Goal: Information Seeking & Learning: Learn about a topic

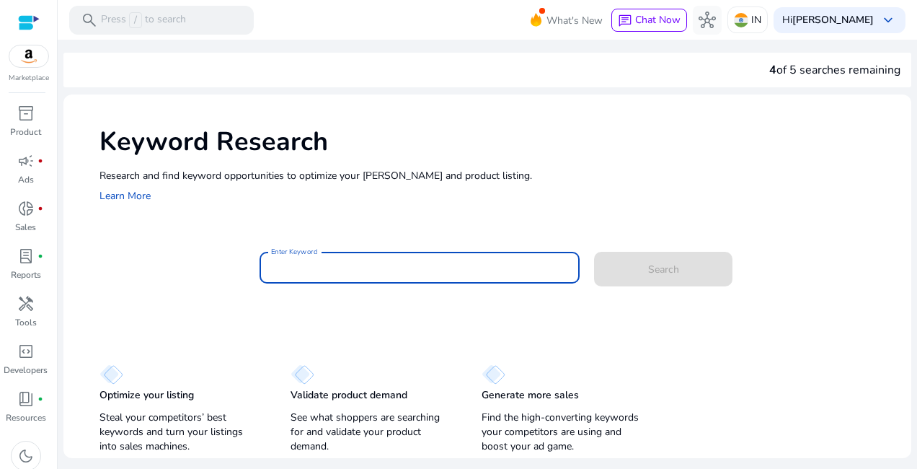
click at [432, 266] on input "Enter Keyword" at bounding box center [419, 268] width 297 height 16
paste input "**********"
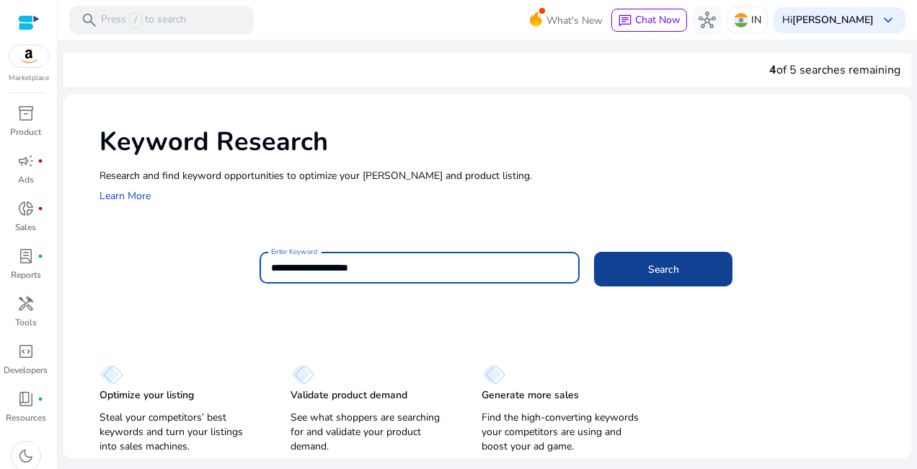
type input "**********"
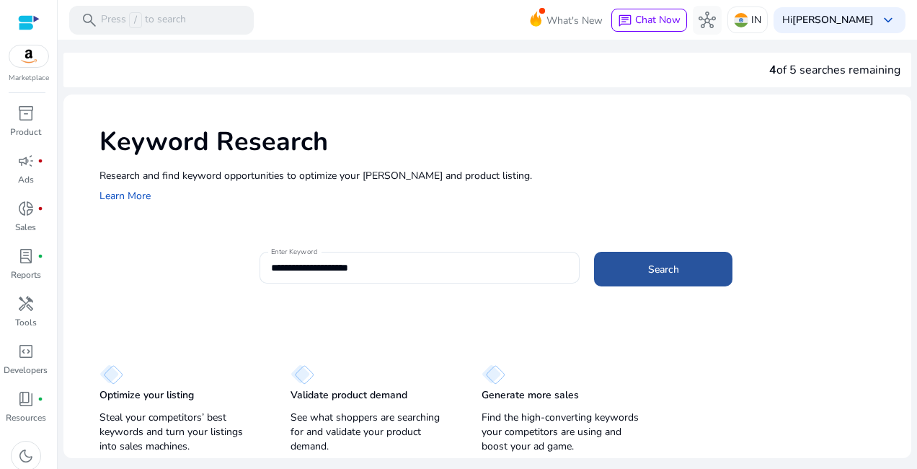
click at [691, 262] on span at bounding box center [663, 269] width 138 height 35
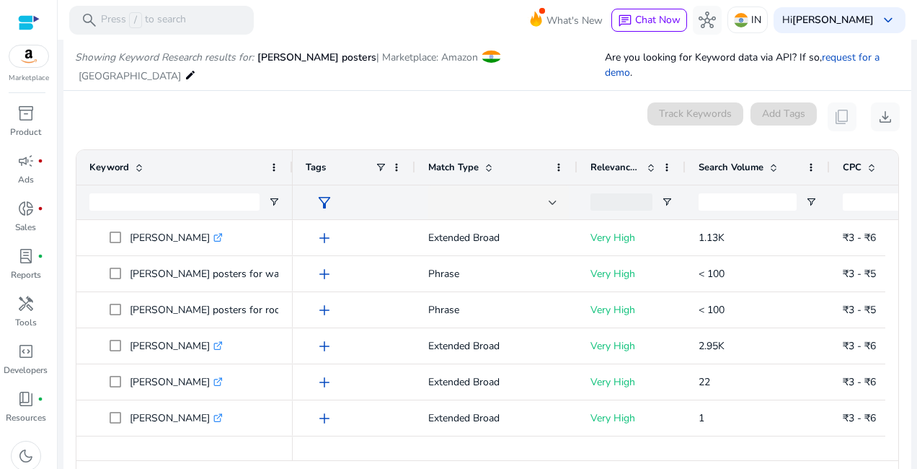
scroll to position [154, 0]
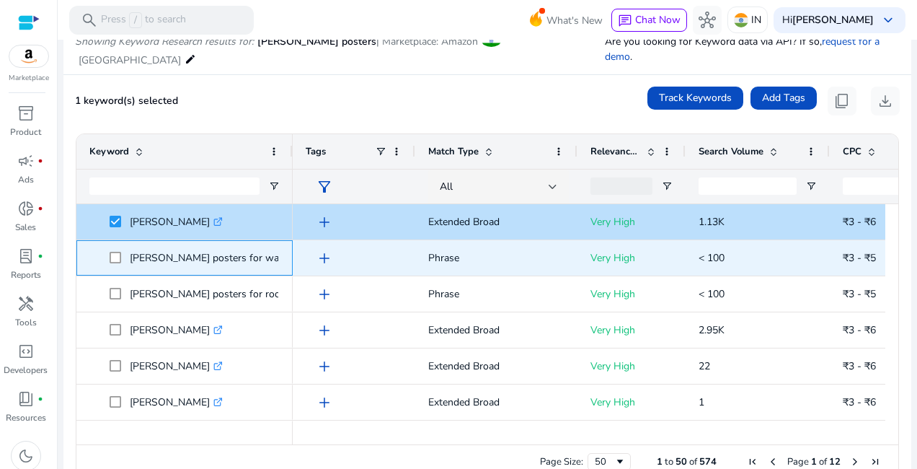
click at [121, 244] on span at bounding box center [120, 258] width 20 height 30
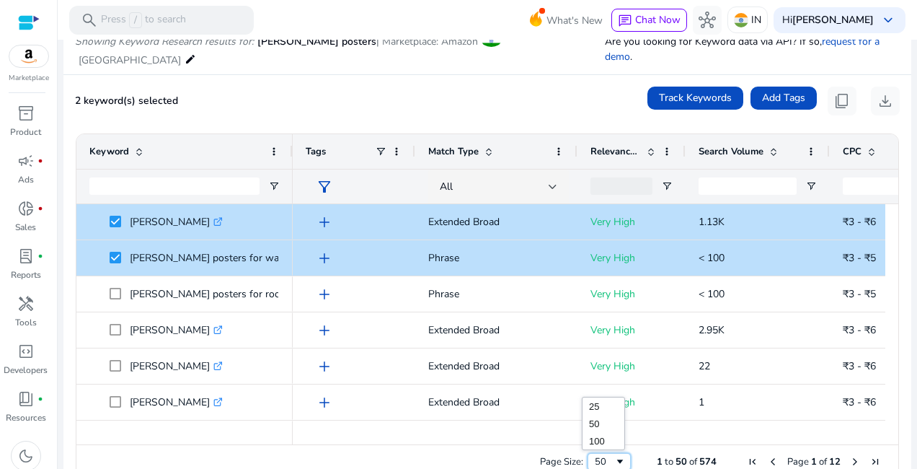
click at [614, 456] on span "Page Size" at bounding box center [620, 462] width 12 height 12
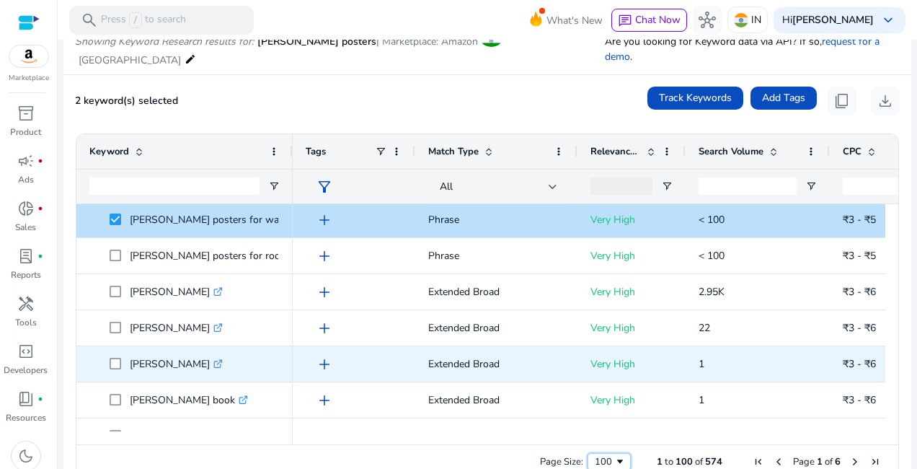
scroll to position [0, 0]
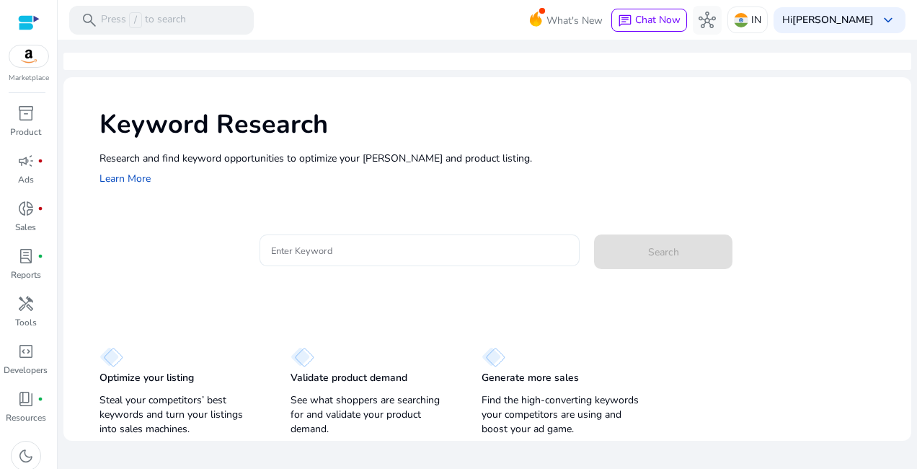
click at [462, 257] on input "Enter Keyword" at bounding box center [419, 250] width 297 height 16
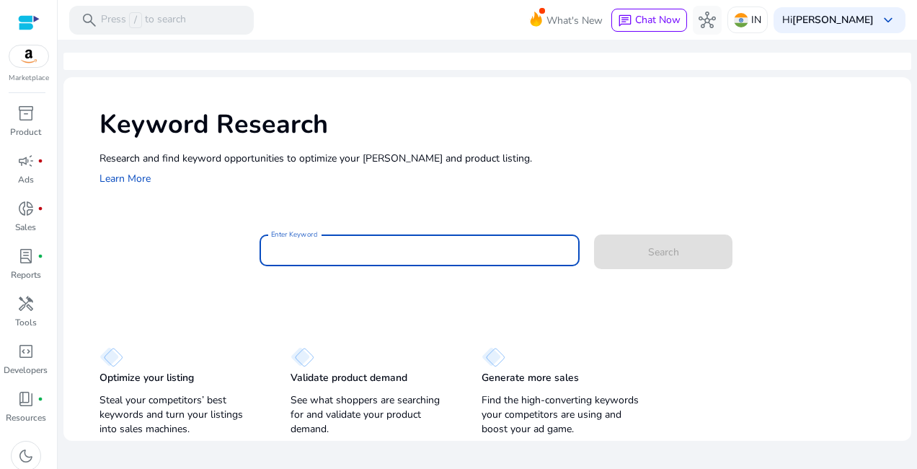
paste input "**********"
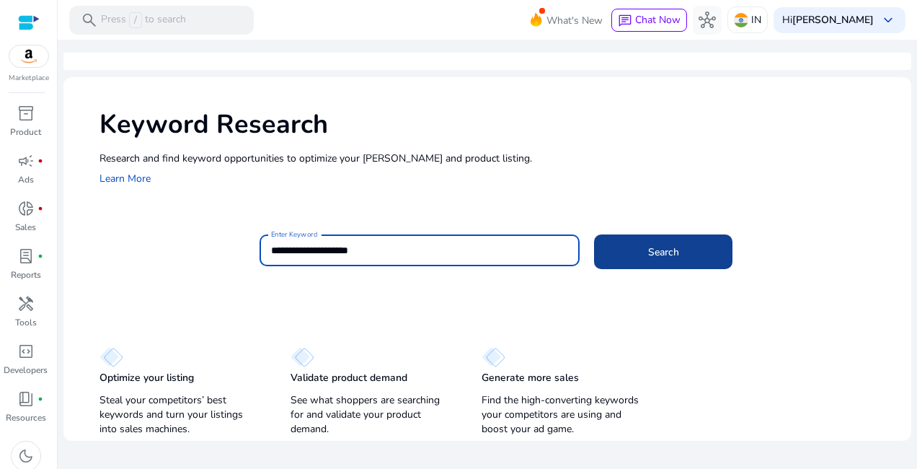
type input "**********"
click at [622, 255] on span at bounding box center [663, 251] width 138 height 35
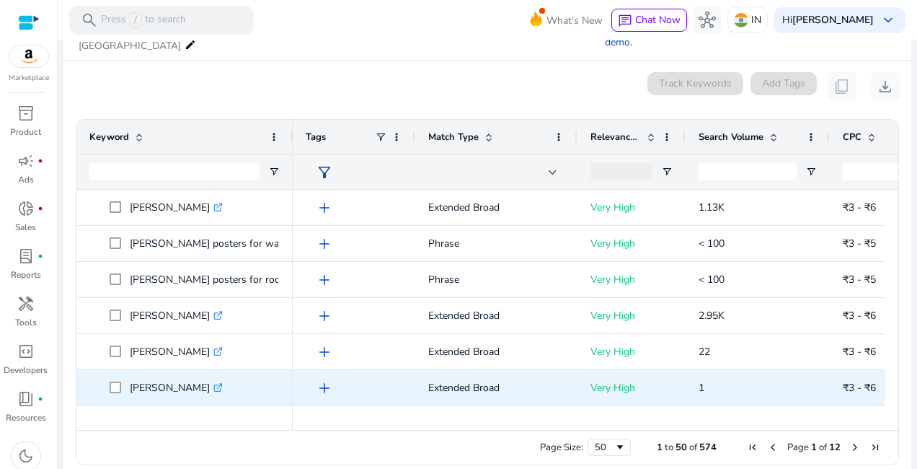
scroll to position [154, 0]
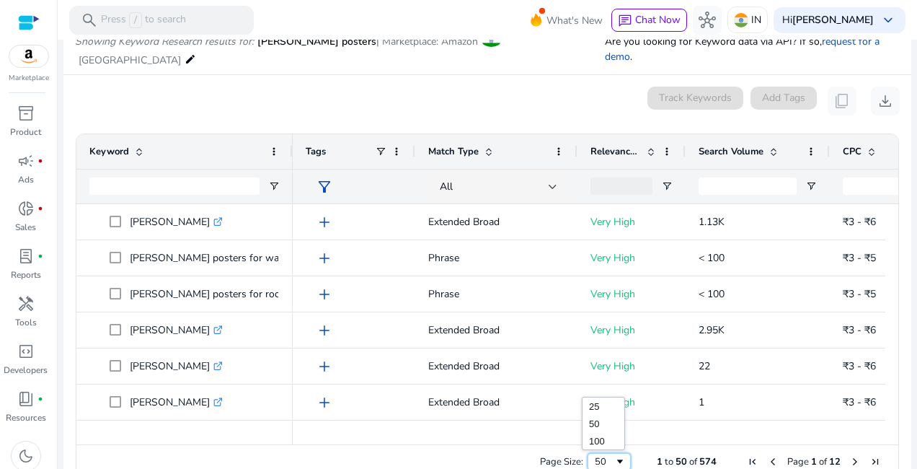
click at [615, 456] on span "Page Size" at bounding box center [620, 462] width 12 height 12
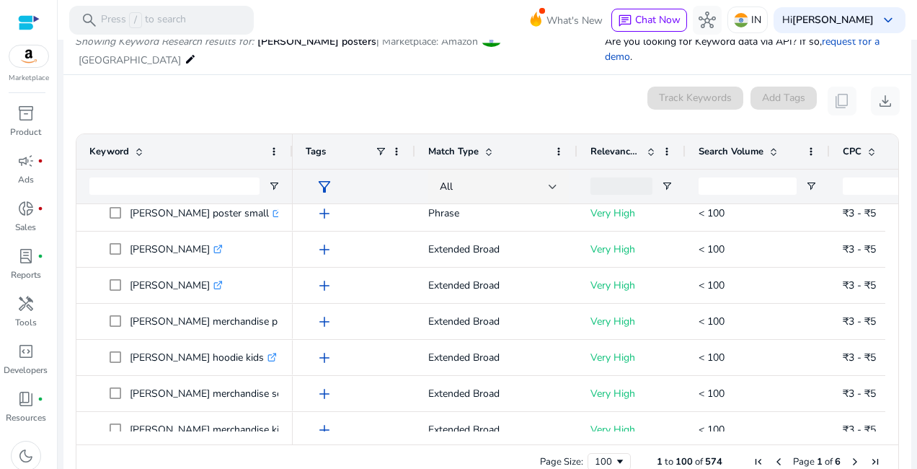
scroll to position [1809, 0]
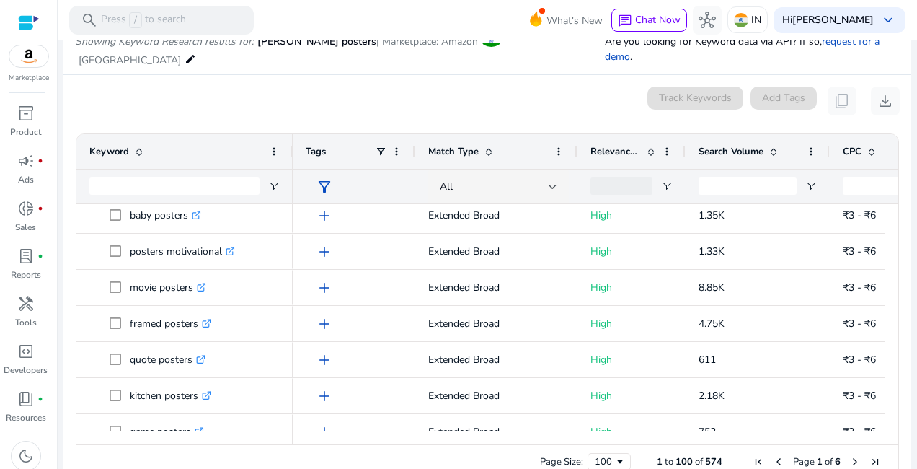
drag, startPoint x: 901, startPoint y: 319, endPoint x: 898, endPoint y: 381, distance: 62.0
click at [900, 389] on ag-grid-angular "1 to 100 of 574. Page 1 of 6 Drag here to set row groups Drag here to set colum…" at bounding box center [487, 306] width 846 height 361
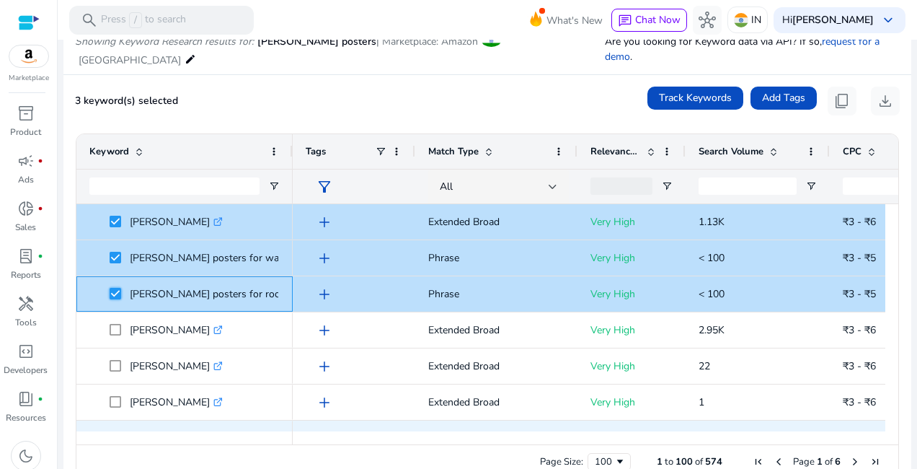
scroll to position [0, 0]
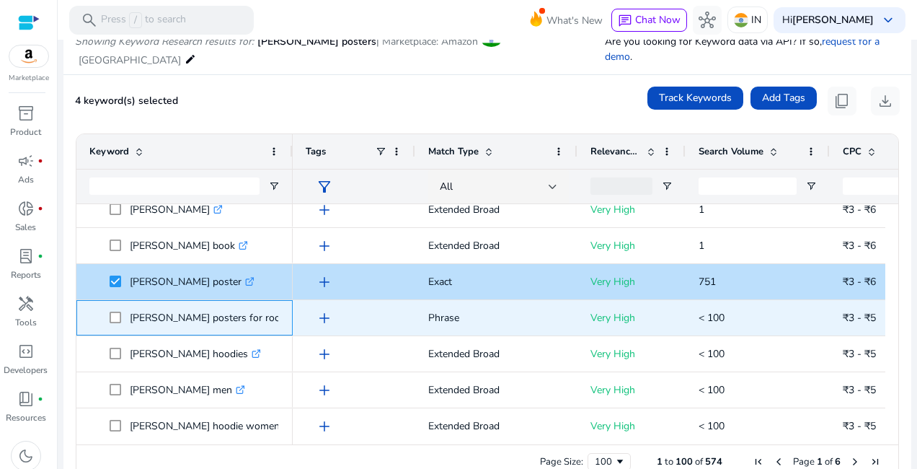
click at [124, 303] on span at bounding box center [120, 318] width 20 height 30
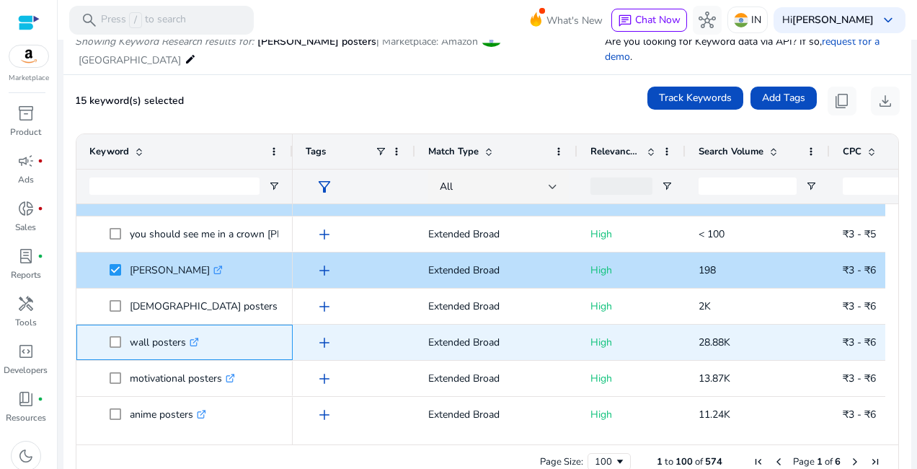
click at [107, 327] on span "wall posters .st0{fill:#2c8af8}" at bounding box center [184, 342] width 190 height 30
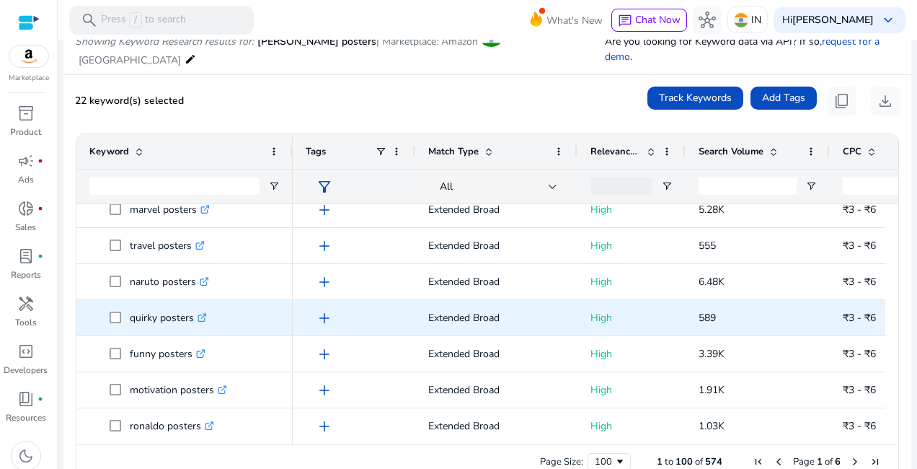
scroll to position [2500, 0]
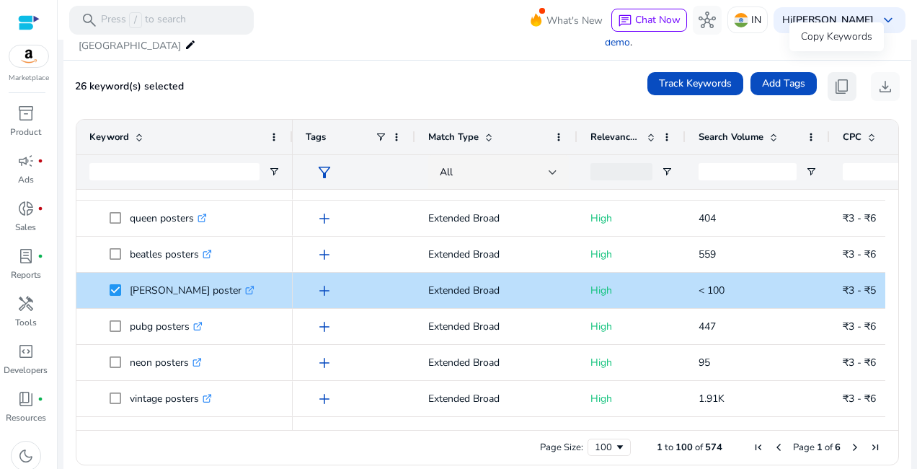
click at [838, 78] on span "content_copy" at bounding box center [841, 86] width 17 height 17
click at [833, 78] on span "content_copy" at bounding box center [841, 86] width 17 height 17
click at [849, 441] on span "Next Page" at bounding box center [855, 447] width 12 height 12
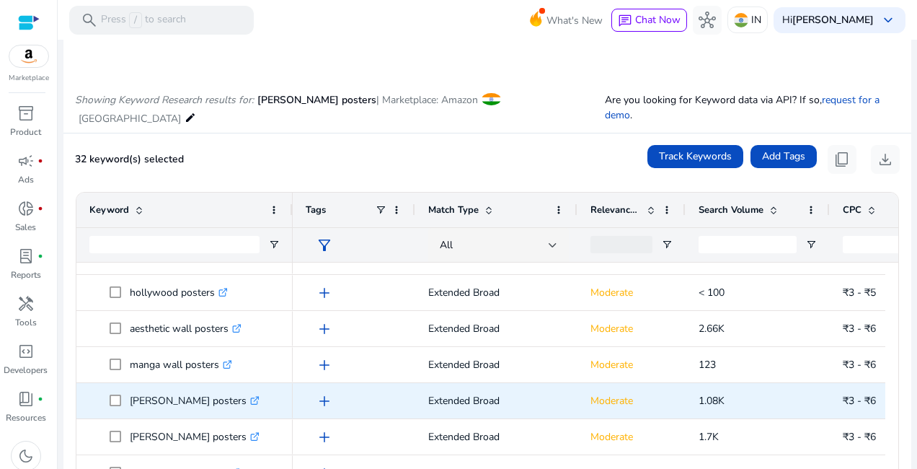
scroll to position [1311, 0]
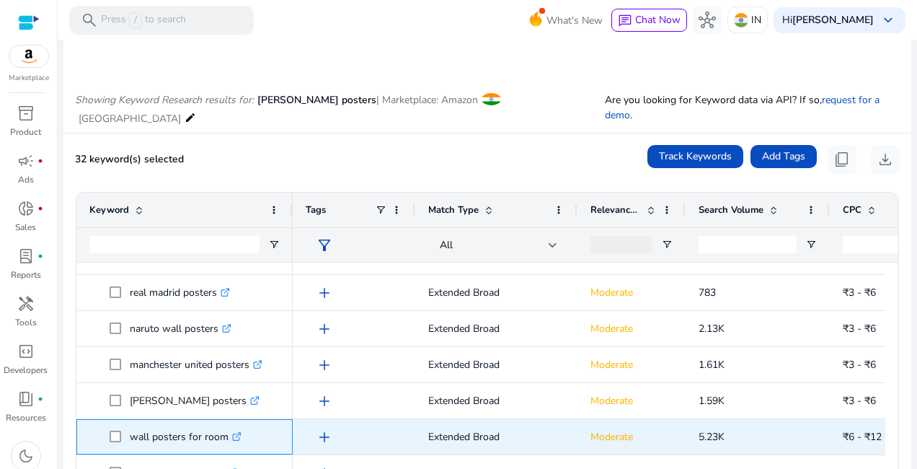
click at [122, 422] on span at bounding box center [120, 437] width 20 height 30
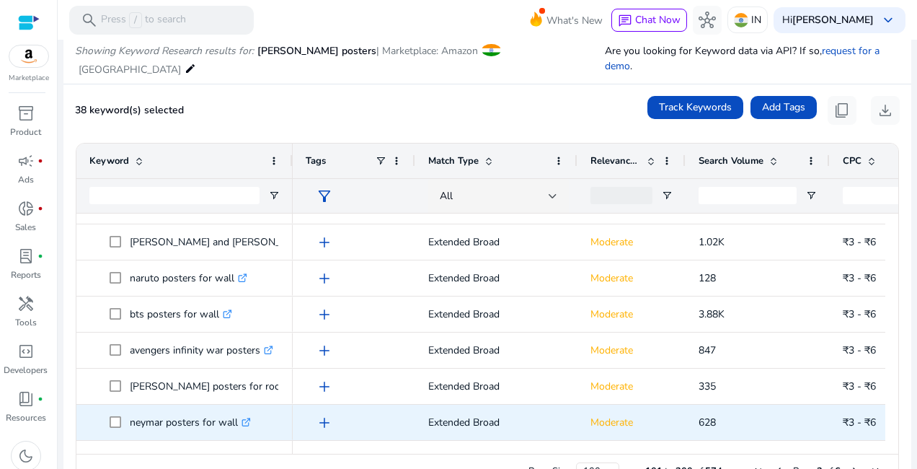
scroll to position [169, 0]
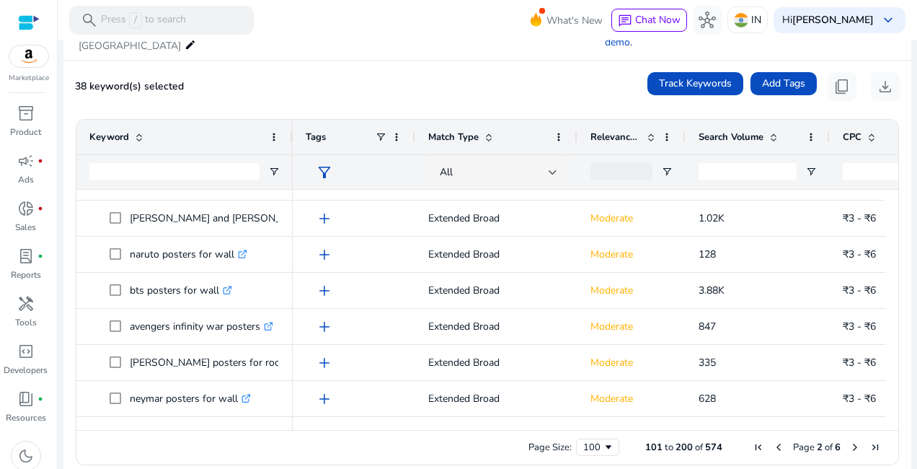
click at [849, 441] on span "Next Page" at bounding box center [855, 447] width 12 height 12
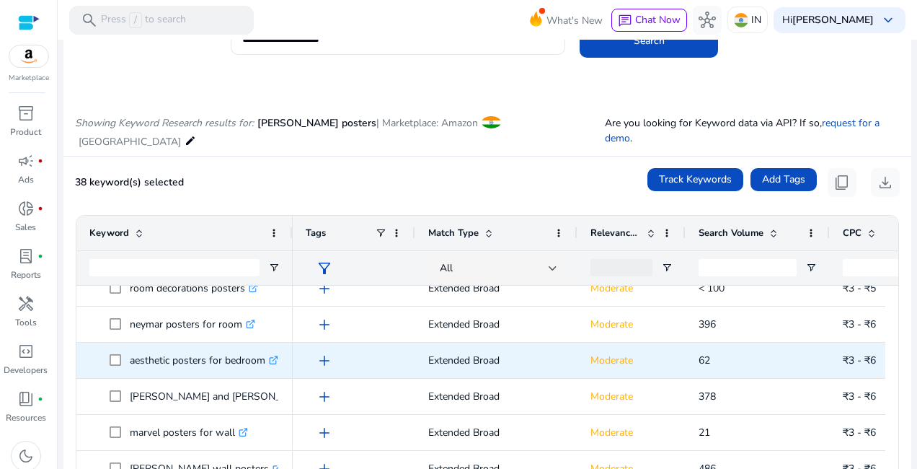
scroll to position [96, 0]
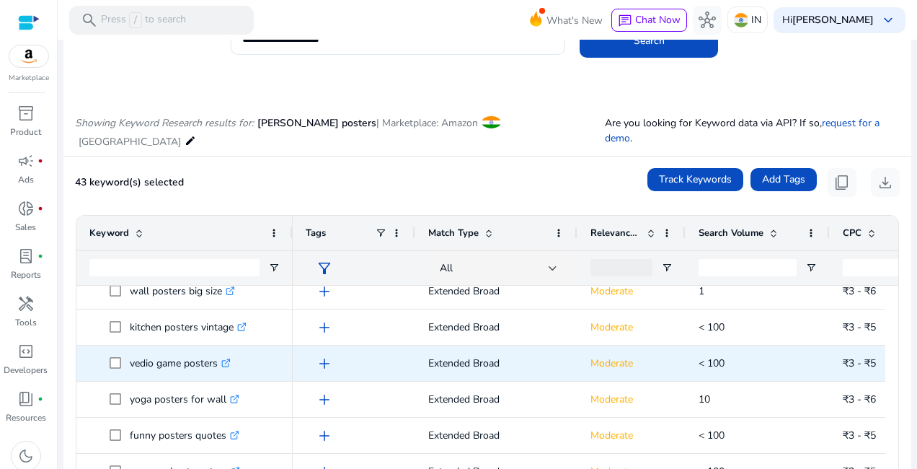
scroll to position [769, 0]
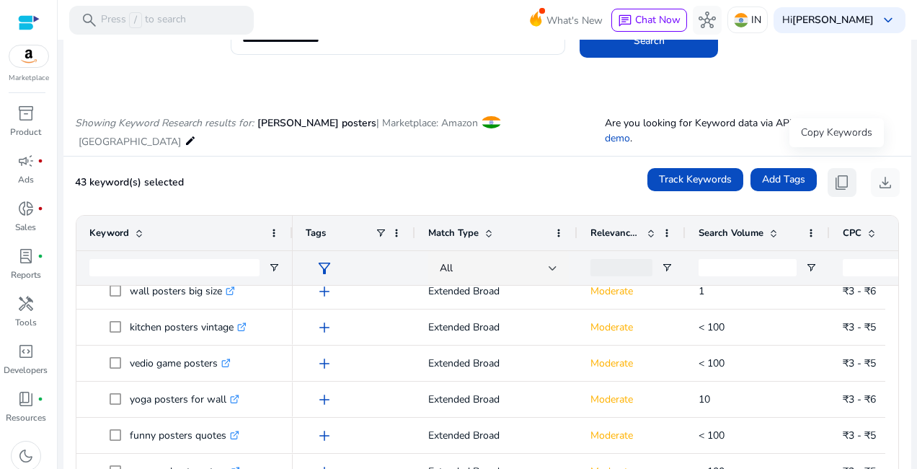
click at [839, 174] on span "content_copy" at bounding box center [841, 182] width 17 height 17
click at [835, 174] on span "content_copy" at bounding box center [841, 182] width 17 height 17
click at [841, 174] on span "content_copy" at bounding box center [841, 182] width 17 height 17
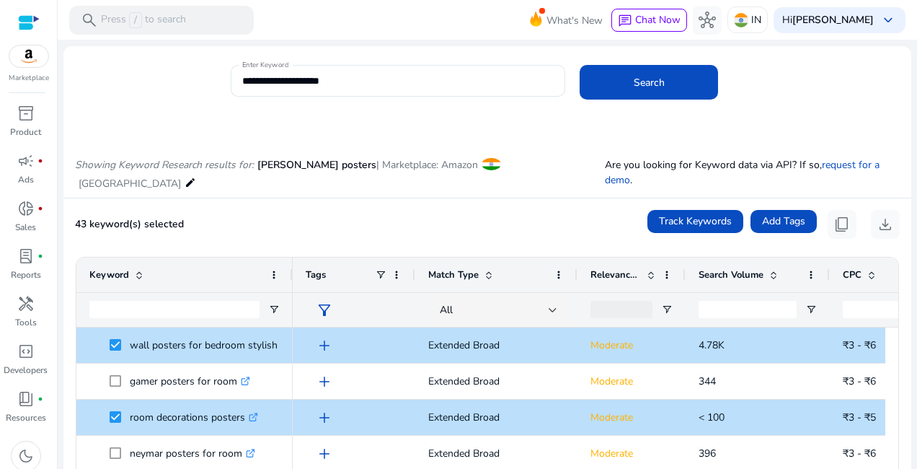
scroll to position [0, 0]
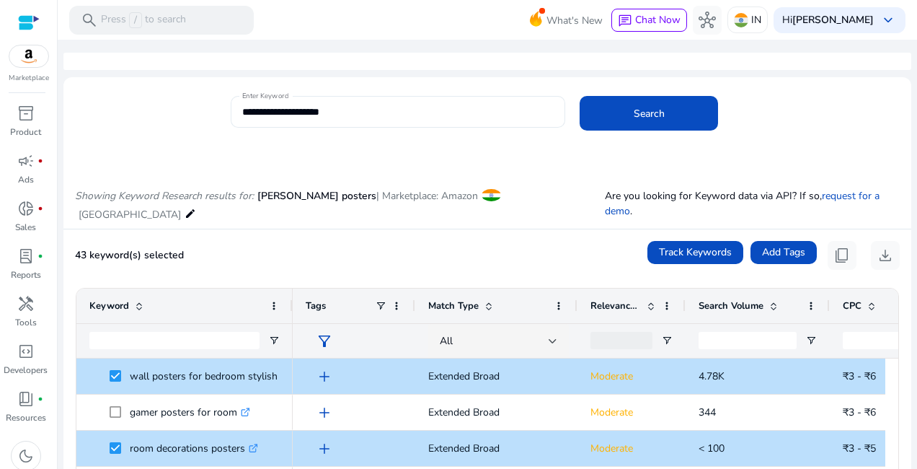
click at [395, 103] on div "**********" at bounding box center [397, 112] width 311 height 32
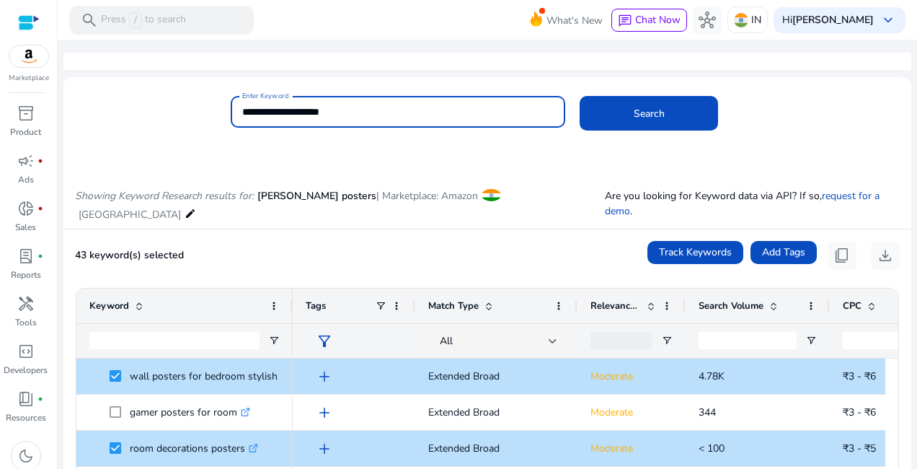
click at [382, 107] on input "**********" at bounding box center [397, 112] width 311 height 16
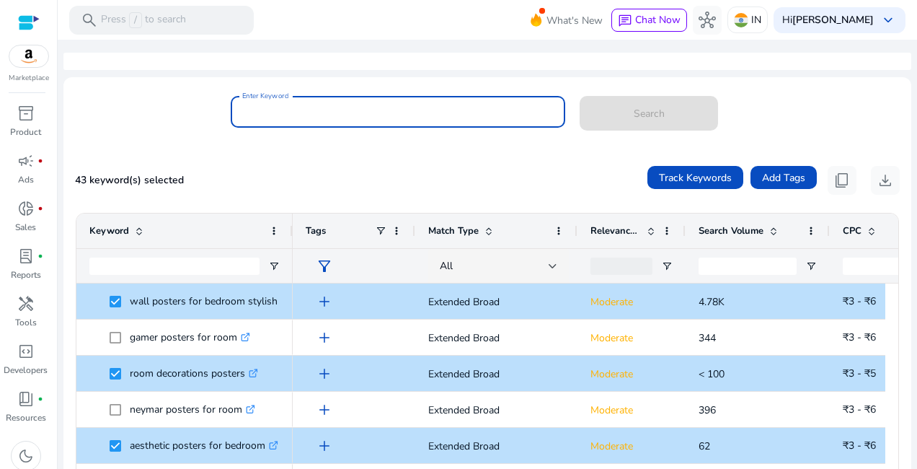
paste input "********"
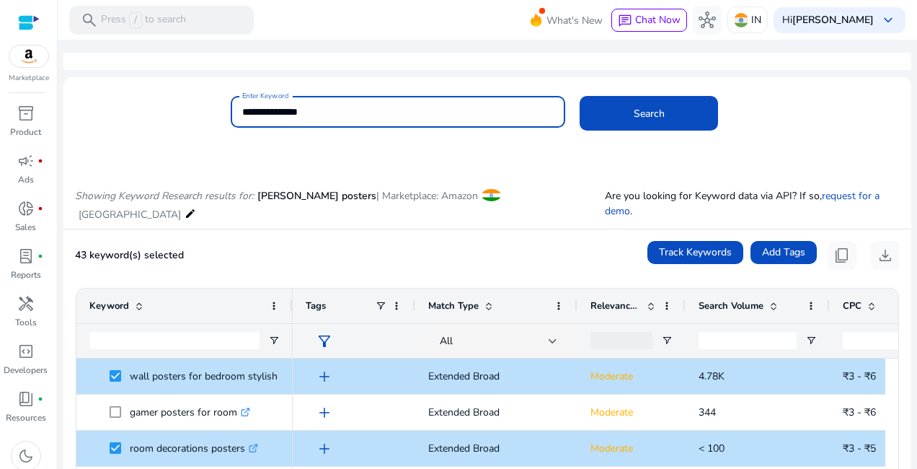
type input "**********"
click at [580, 96] on button "Search" at bounding box center [649, 113] width 138 height 35
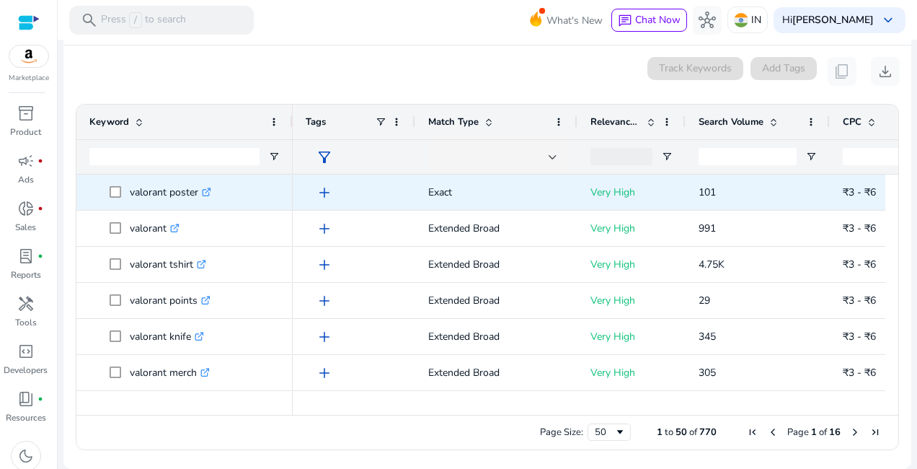
scroll to position [154, 0]
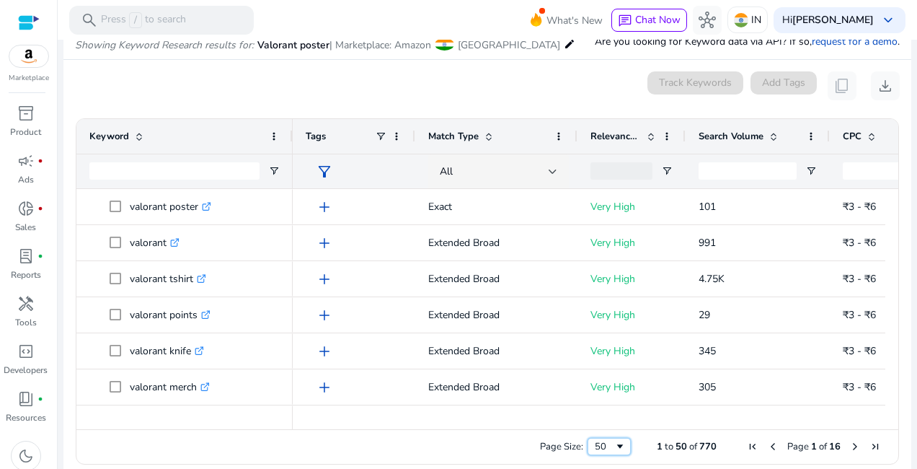
click at [604, 443] on div "50" at bounding box center [604, 446] width 19 height 13
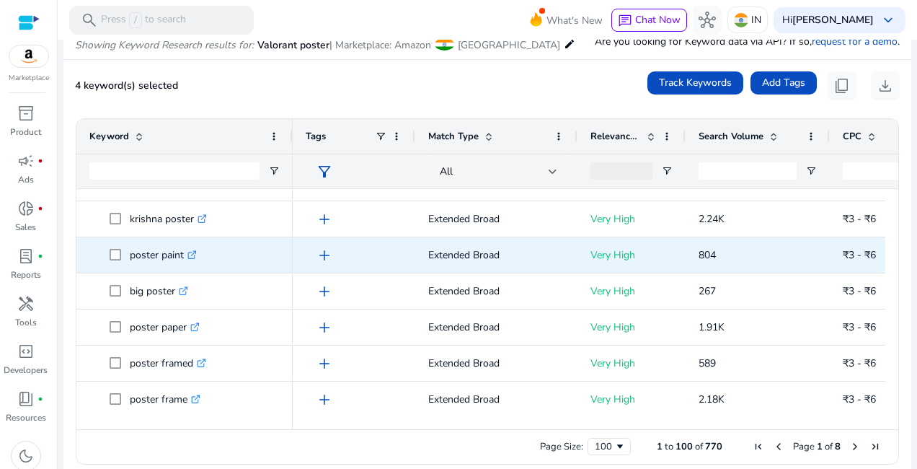
scroll to position [961, 0]
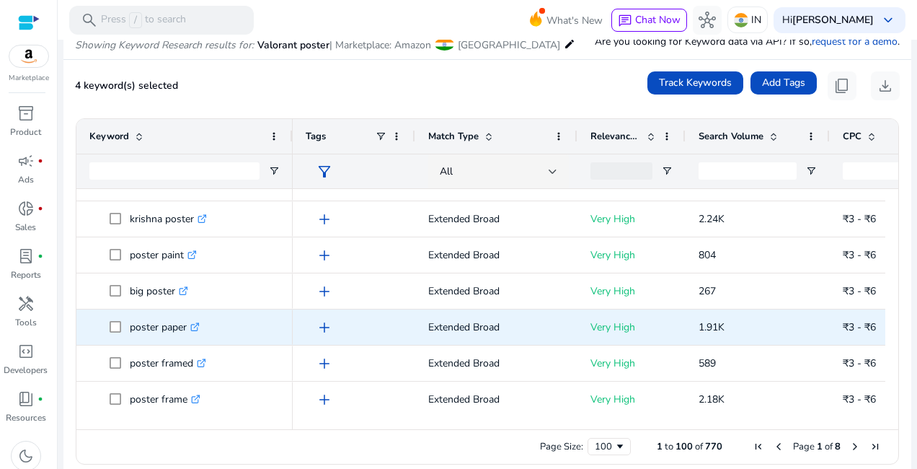
click at [123, 327] on span at bounding box center [120, 327] width 20 height 30
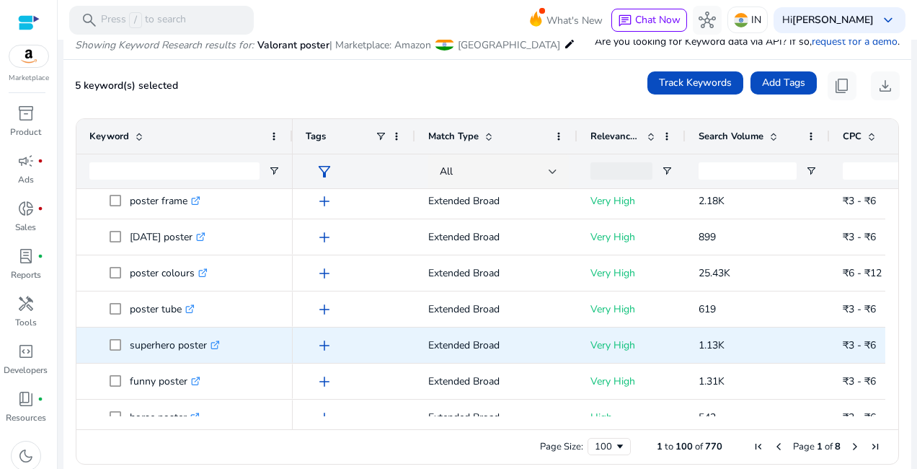
scroll to position [0, 0]
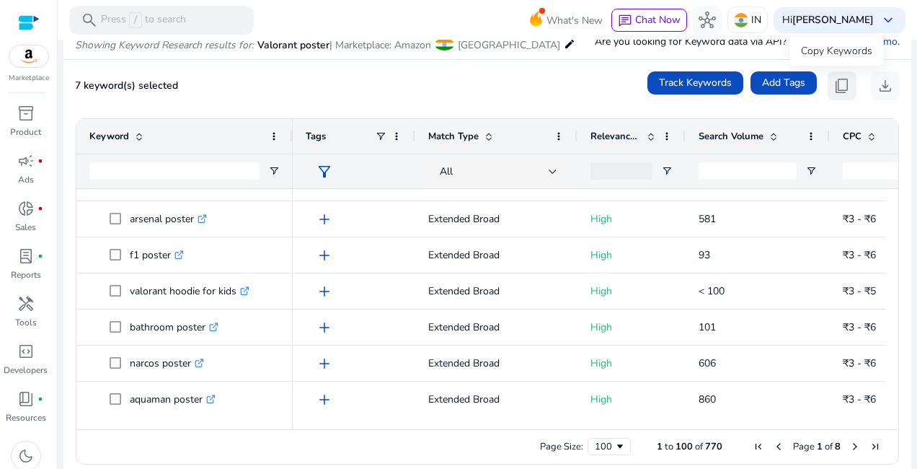
click at [833, 84] on span "content_copy" at bounding box center [841, 85] width 17 height 17
click at [834, 87] on span "content_copy" at bounding box center [841, 85] width 17 height 17
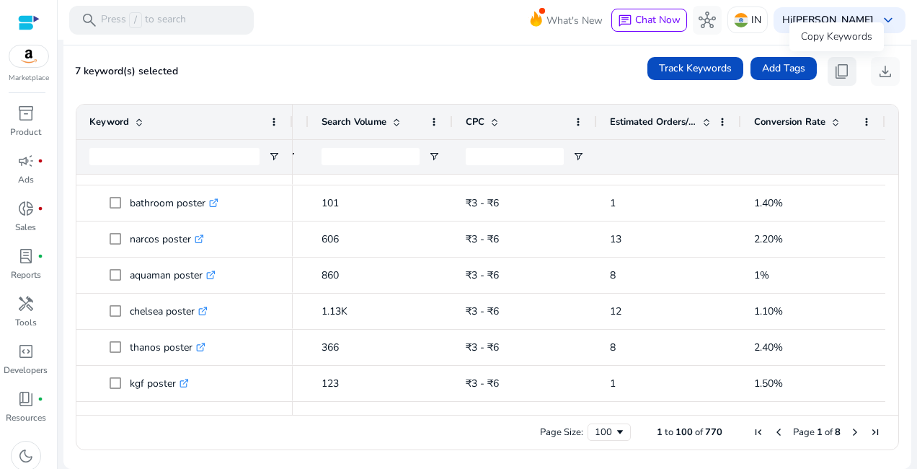
click at [837, 60] on button "content_copy" at bounding box center [842, 71] width 29 height 29
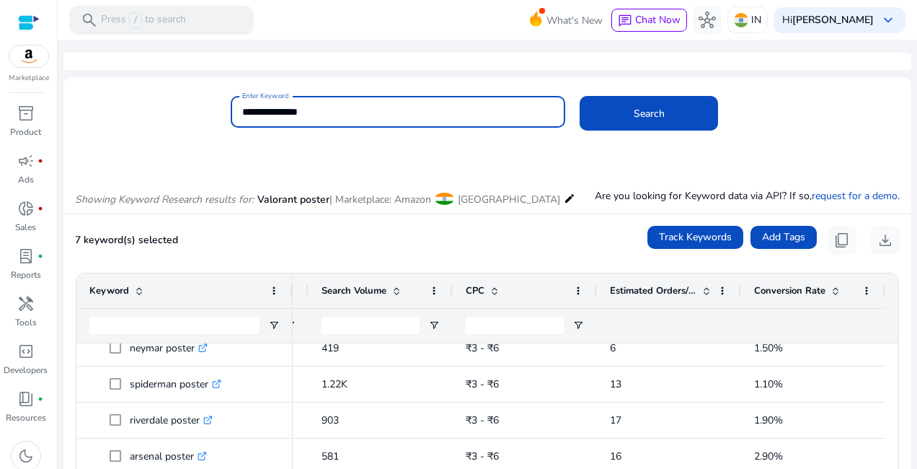
drag, startPoint x: 415, startPoint y: 110, endPoint x: 76, endPoint y: 152, distance: 341.4
click at [76, 152] on mat-card "**********" at bounding box center [487, 119] width 848 height 70
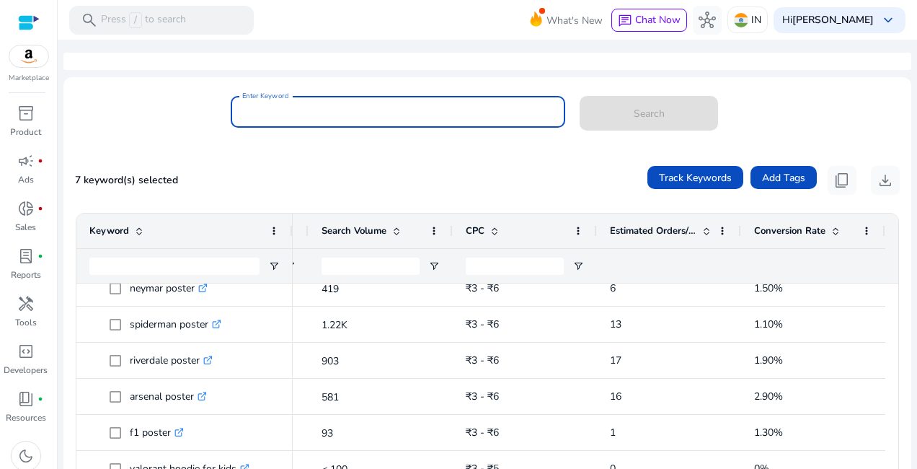
click at [410, 116] on input "Enter Keyword" at bounding box center [397, 112] width 311 height 16
paste input "**********"
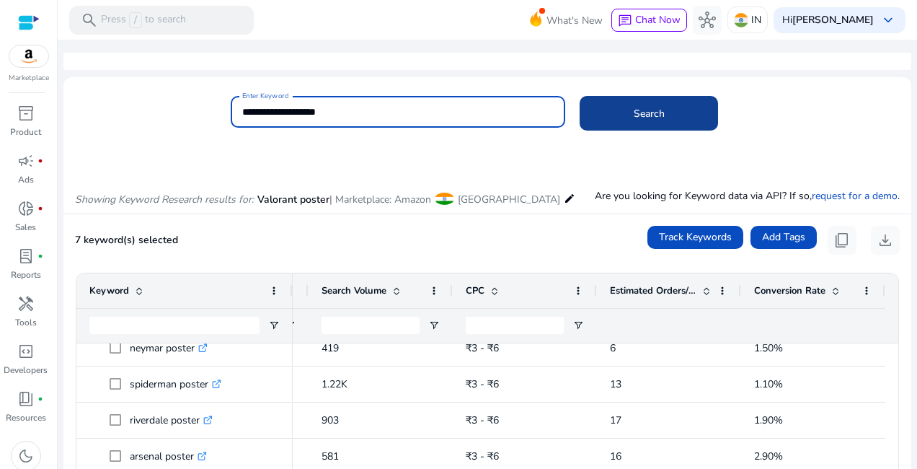
type input "**********"
click at [601, 111] on span at bounding box center [649, 113] width 138 height 35
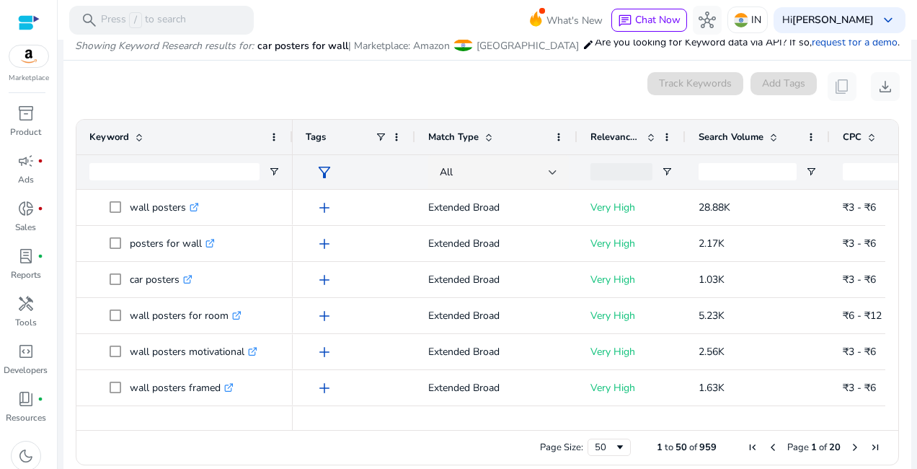
scroll to position [154, 0]
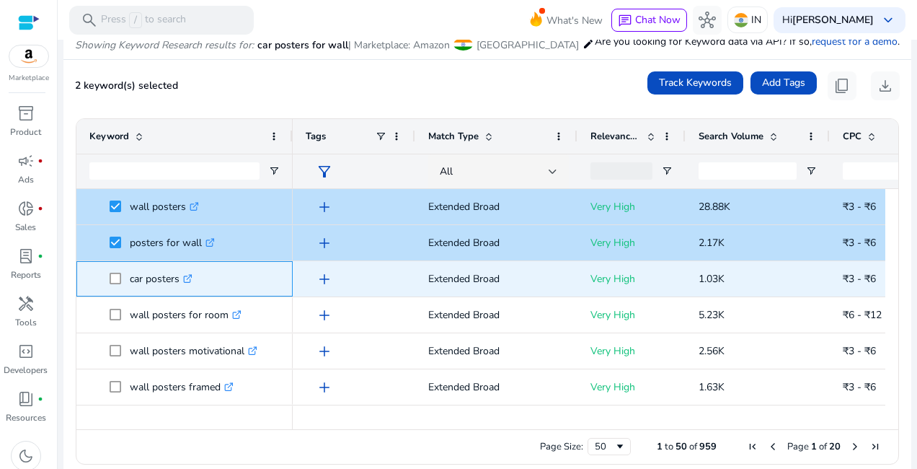
click at [118, 272] on span at bounding box center [120, 279] width 20 height 30
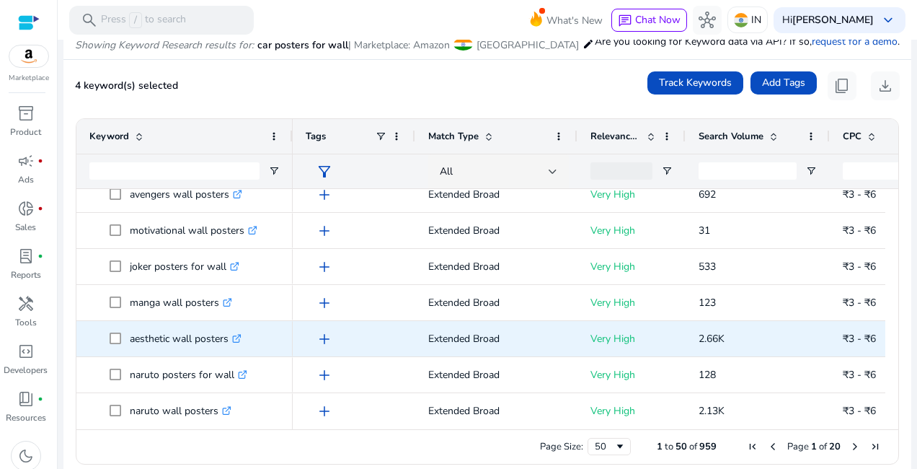
scroll to position [577, 0]
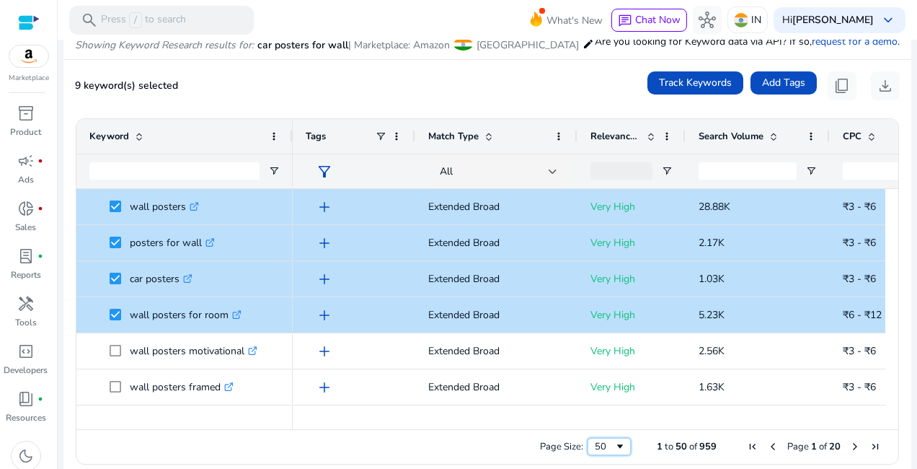
click at [614, 446] on span "Page Size" at bounding box center [620, 447] width 12 height 12
click at [608, 451] on div "50" at bounding box center [604, 446] width 19 height 13
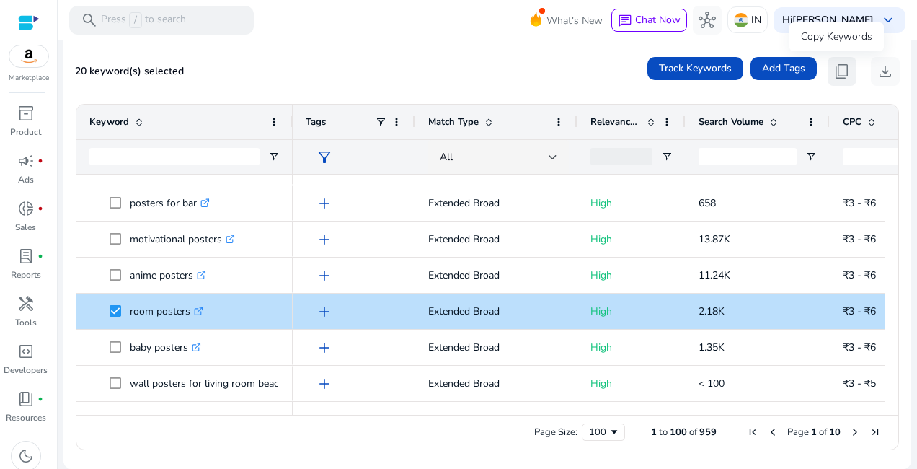
click at [832, 82] on button "content_copy" at bounding box center [842, 71] width 29 height 29
click at [841, 70] on span "content_copy" at bounding box center [841, 71] width 17 height 17
click at [353, 75] on div "20 keyword(s) selected Track Keywords Add Tags content_copy download" at bounding box center [487, 71] width 825 height 29
